Goal: Transaction & Acquisition: Purchase product/service

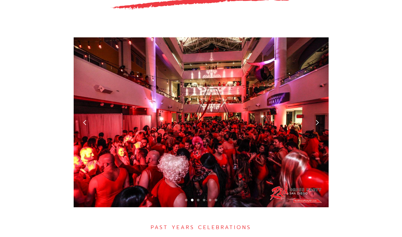
scroll to position [1587, 0]
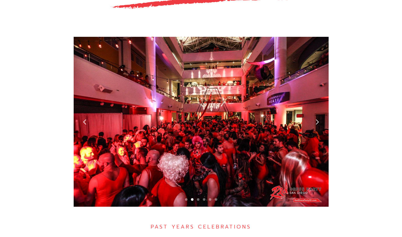
click at [318, 119] on div "next slide" at bounding box center [317, 122] width 6 height 6
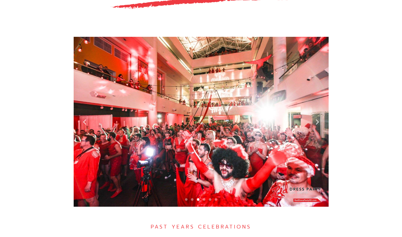
click at [318, 119] on div "next slide" at bounding box center [317, 122] width 6 height 6
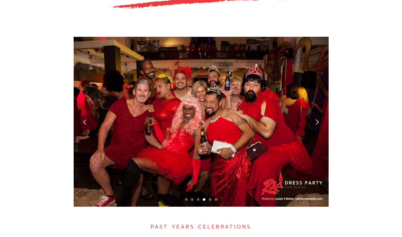
click at [318, 119] on div "next slide" at bounding box center [317, 122] width 6 height 6
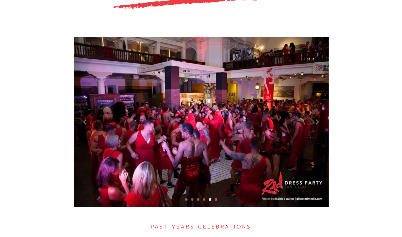
click at [318, 119] on div "next slide" at bounding box center [317, 122] width 6 height 6
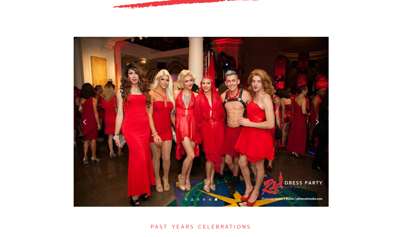
click at [318, 119] on div "next slide" at bounding box center [317, 122] width 6 height 6
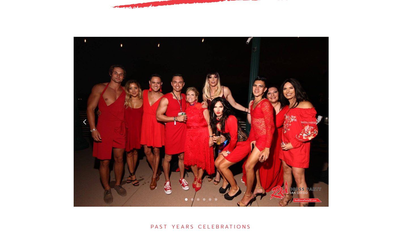
click at [318, 119] on div "next slide" at bounding box center [317, 122] width 6 height 6
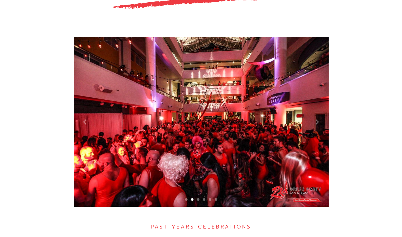
click at [318, 119] on div "next slide" at bounding box center [317, 122] width 6 height 6
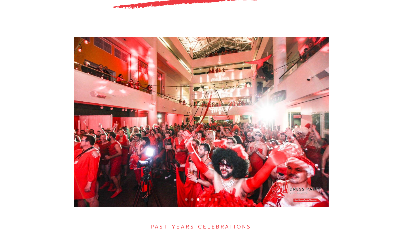
click at [318, 119] on div "next slide" at bounding box center [317, 122] width 6 height 6
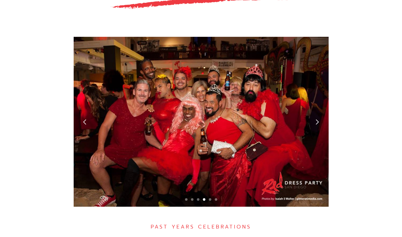
click at [318, 119] on div "next slide" at bounding box center [317, 122] width 6 height 6
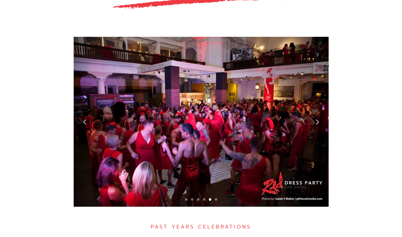
click at [318, 119] on div "next slide" at bounding box center [317, 122] width 6 height 6
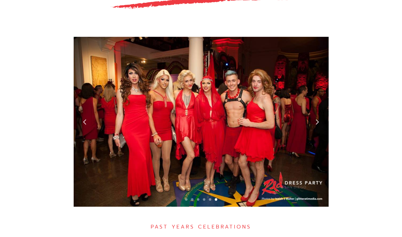
click at [318, 119] on div "next slide" at bounding box center [317, 122] width 6 height 6
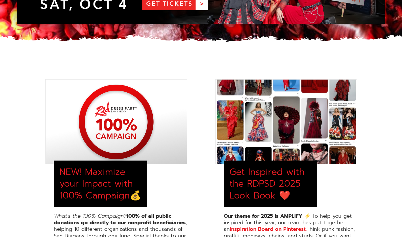
scroll to position [0, 0]
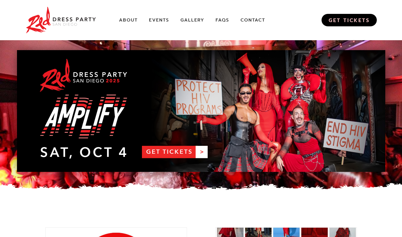
click at [345, 19] on link "GET TICKETS" at bounding box center [348, 20] width 55 height 12
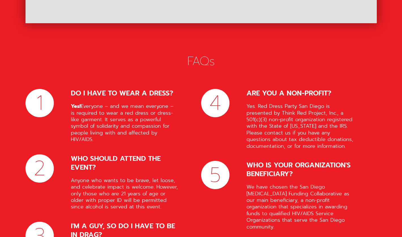
scroll to position [2214, 0]
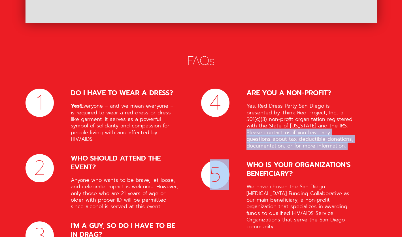
drag, startPoint x: 247, startPoint y: 105, endPoint x: 346, endPoint y: 129, distance: 102.2
click at [346, 129] on div "4 ARE YOU A NON-PROFIT? Yes. Red Dress Party San Diego is presented by Think Re…" at bounding box center [288, 202] width 175 height 227
click at [372, 125] on div "4 ARE YOU A NON-PROFIT? Yes. Red Dress Party San Diego is presented by Think Re…" at bounding box center [288, 202] width 175 height 227
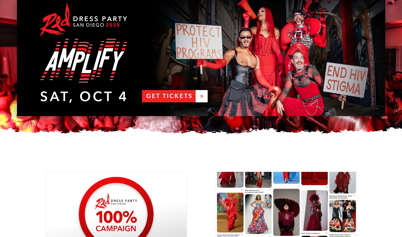
scroll to position [0, 0]
